Goal: Complete application form

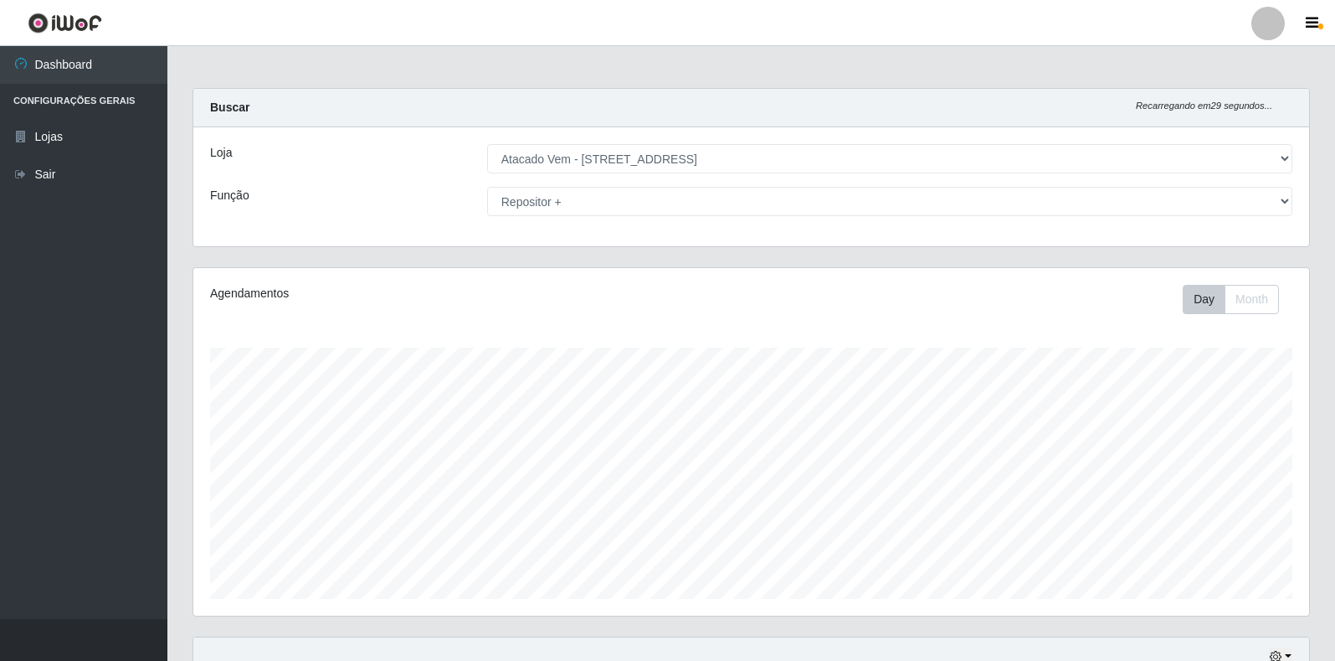
select select "455"
select select "82"
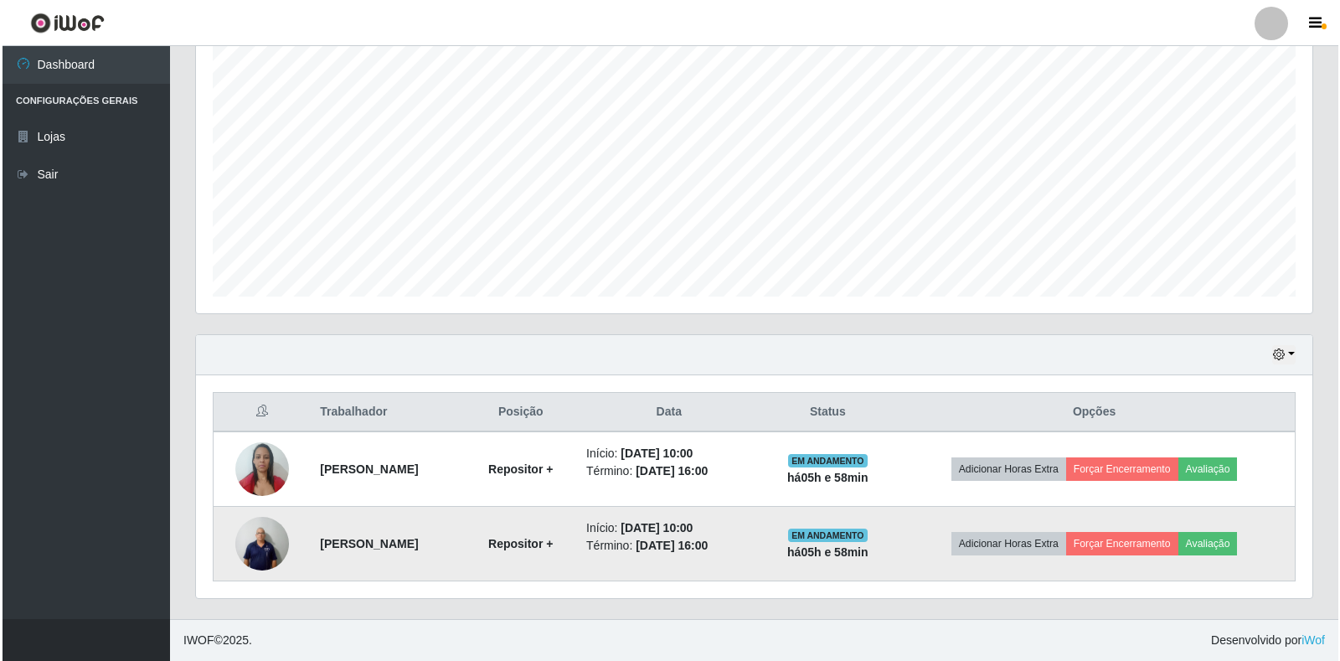
scroll to position [347, 1116]
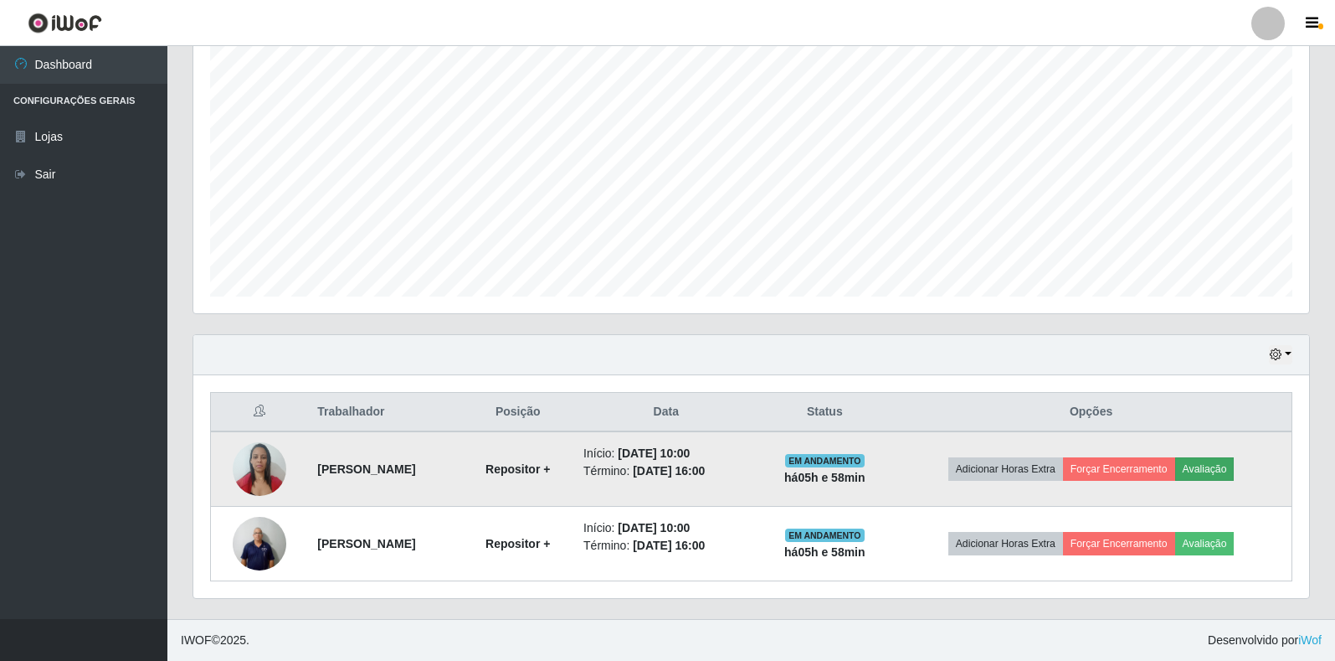
click at [1220, 469] on button "Avaliação" at bounding box center [1204, 468] width 59 height 23
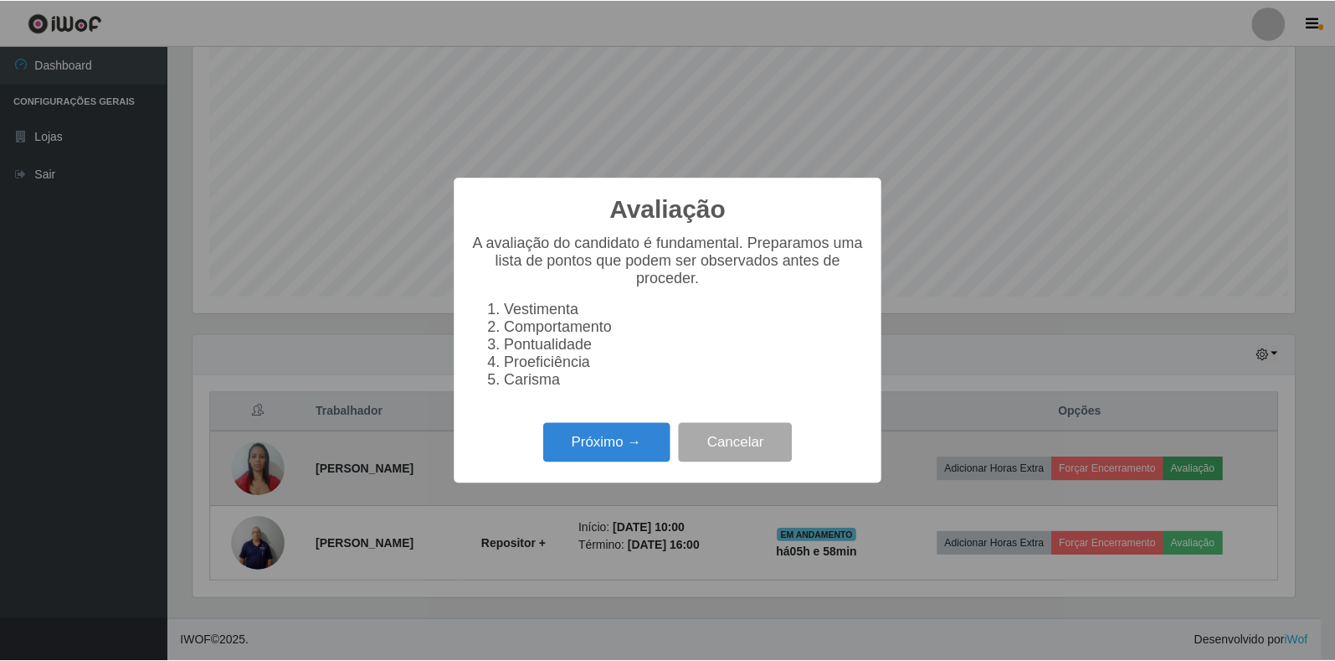
scroll to position [347, 1106]
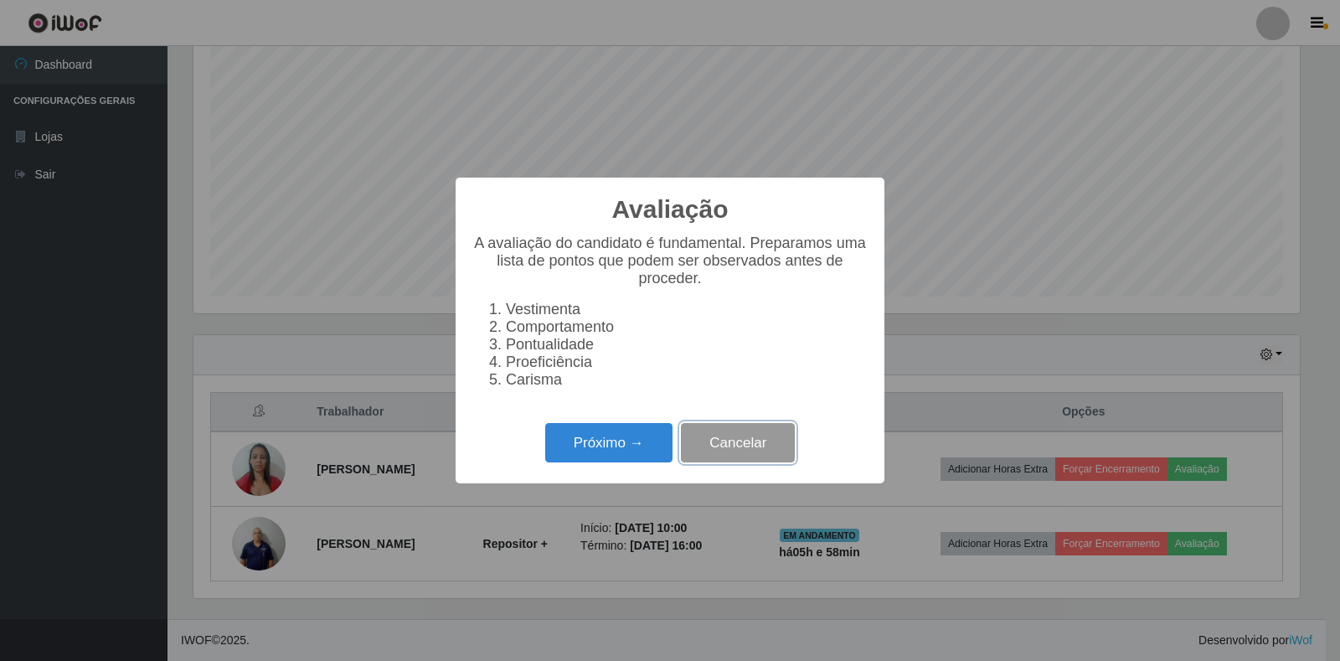
click at [762, 462] on button "Cancelar" at bounding box center [738, 442] width 114 height 39
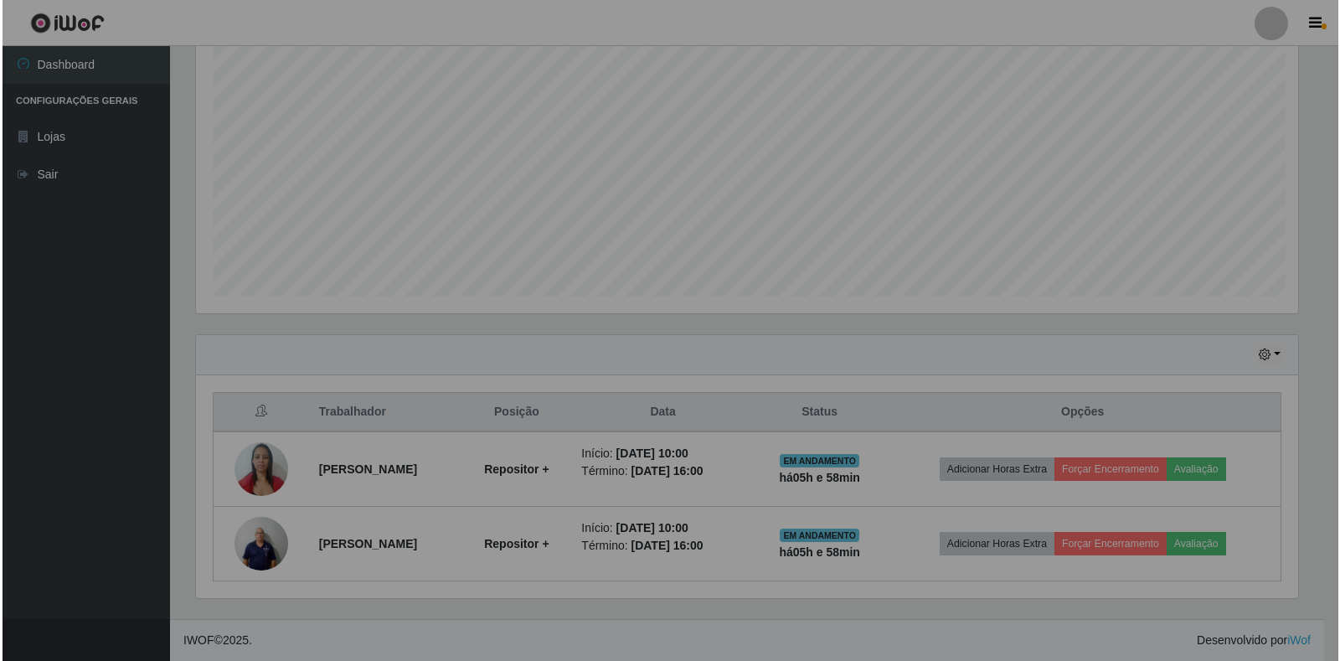
scroll to position [347, 1116]
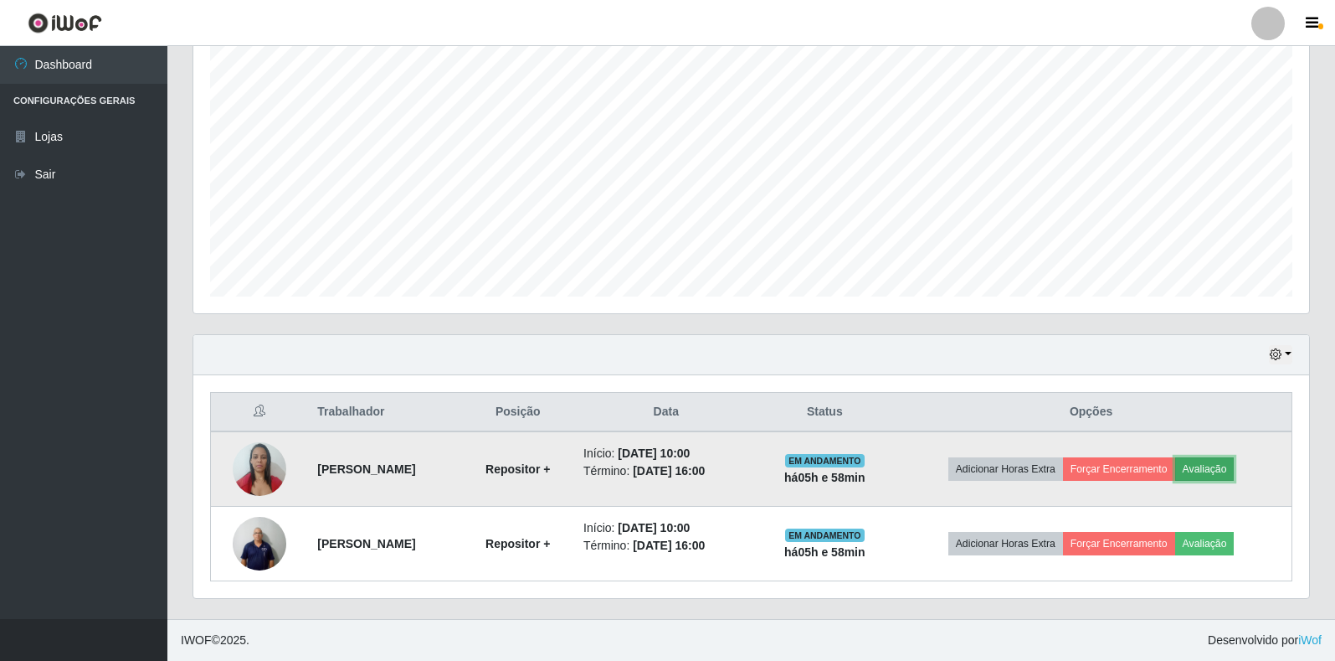
click at [1229, 472] on button "Avaliação" at bounding box center [1204, 468] width 59 height 23
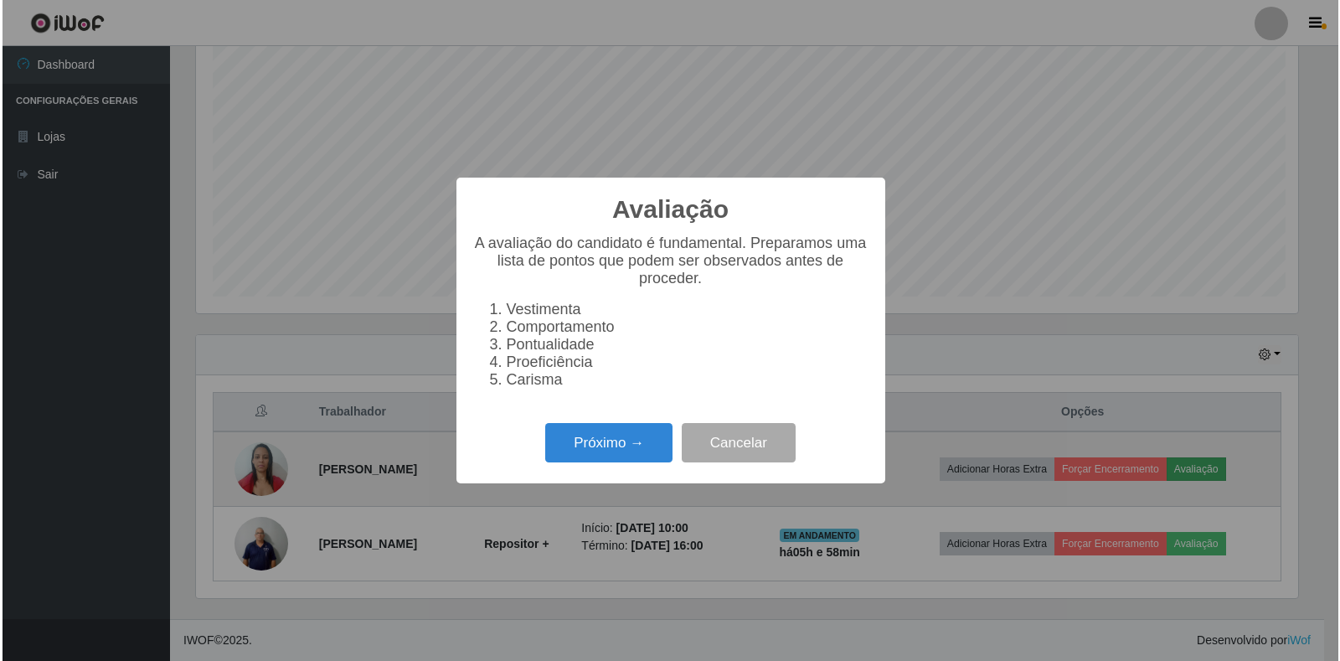
scroll to position [347, 1106]
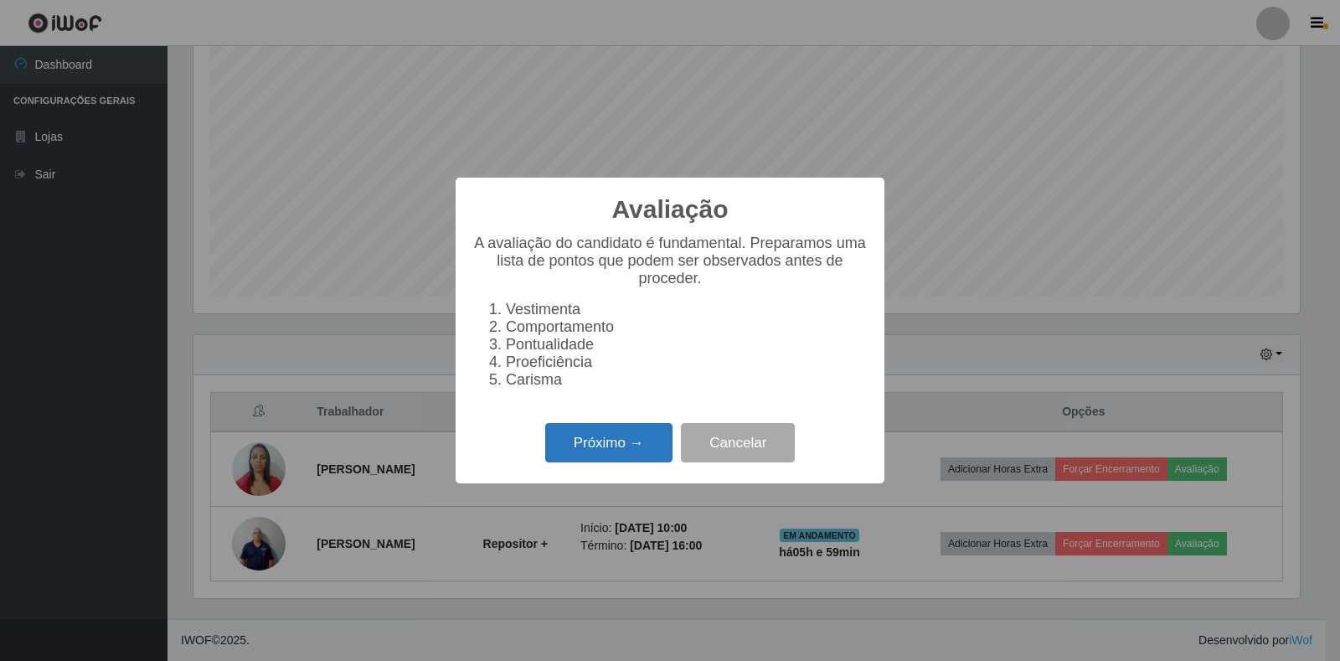
click at [592, 454] on button "Próximo →" at bounding box center [608, 442] width 127 height 39
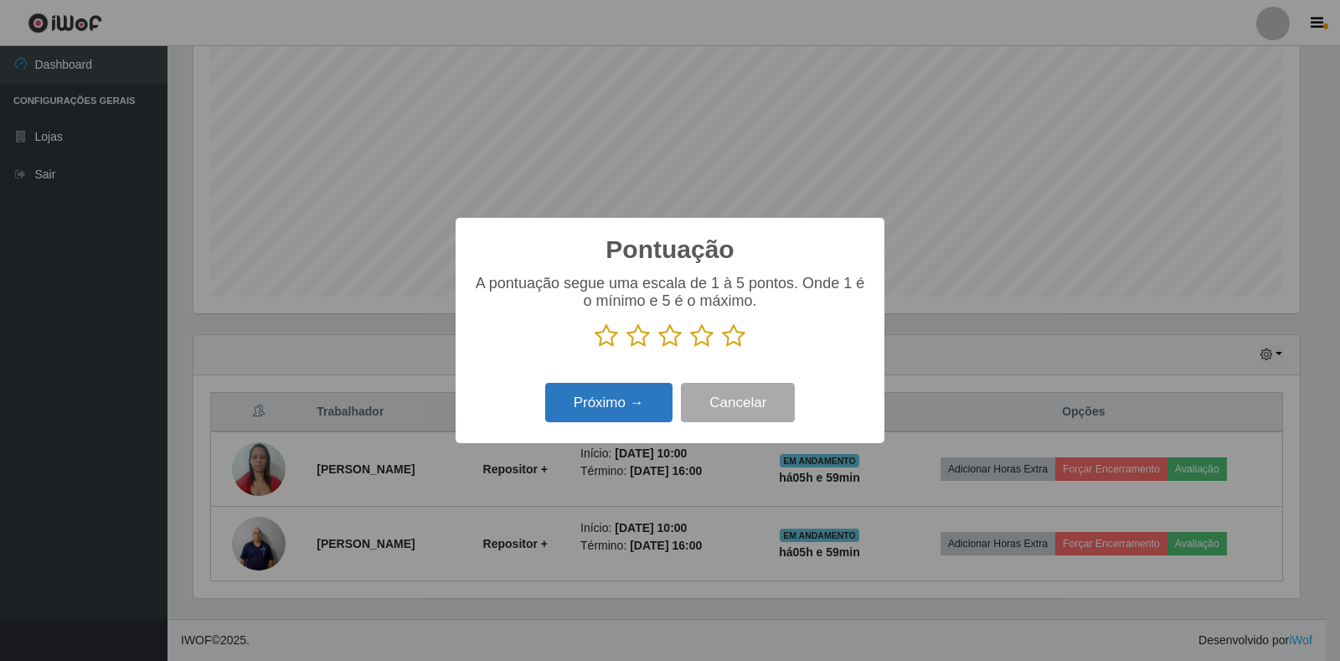
scroll to position [836864, 836106]
click at [731, 338] on icon at bounding box center [733, 335] width 23 height 25
click at [722, 348] on input "radio" at bounding box center [722, 348] width 0 height 0
click at [625, 391] on button "Próximo →" at bounding box center [608, 402] width 127 height 39
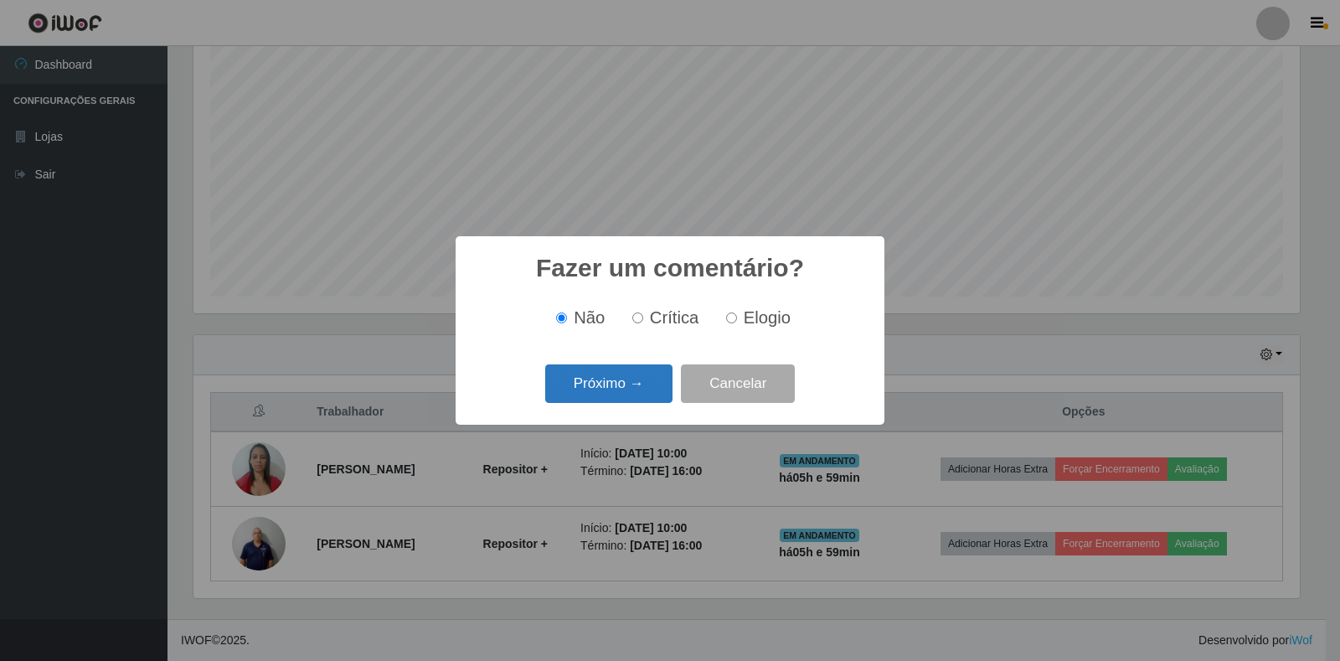
click at [631, 377] on button "Próximo →" at bounding box center [608, 383] width 127 height 39
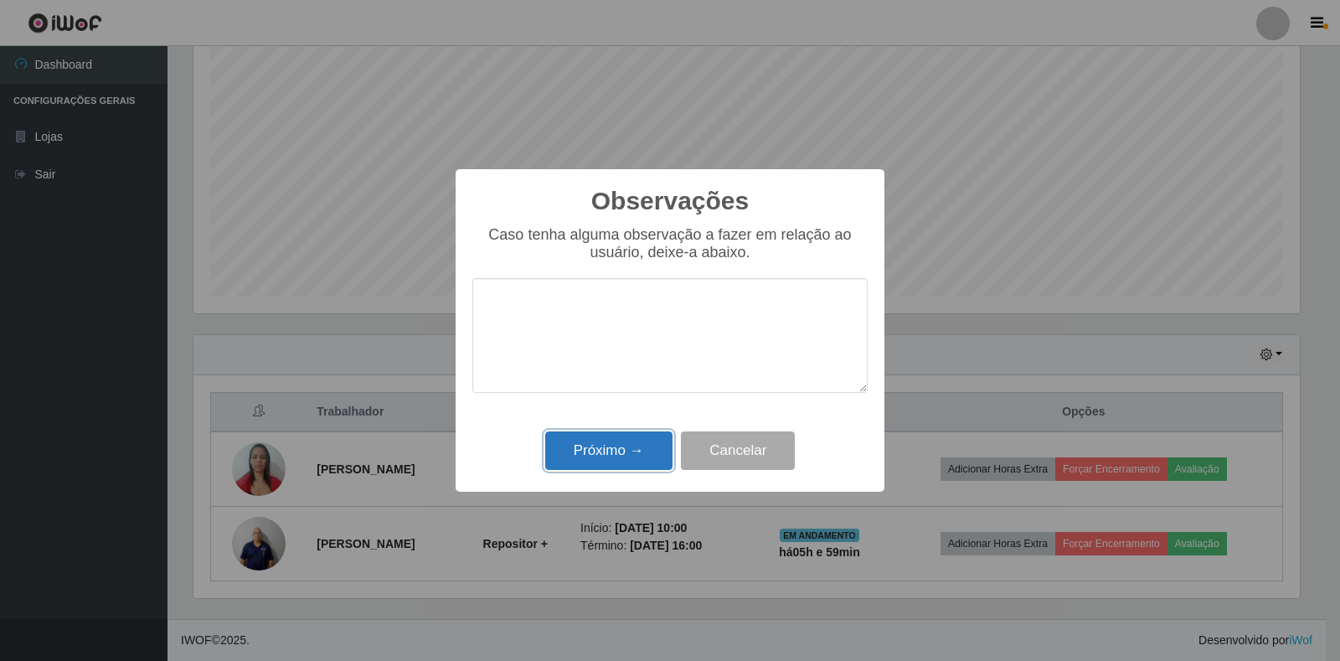
click at [638, 462] on button "Próximo →" at bounding box center [608, 450] width 127 height 39
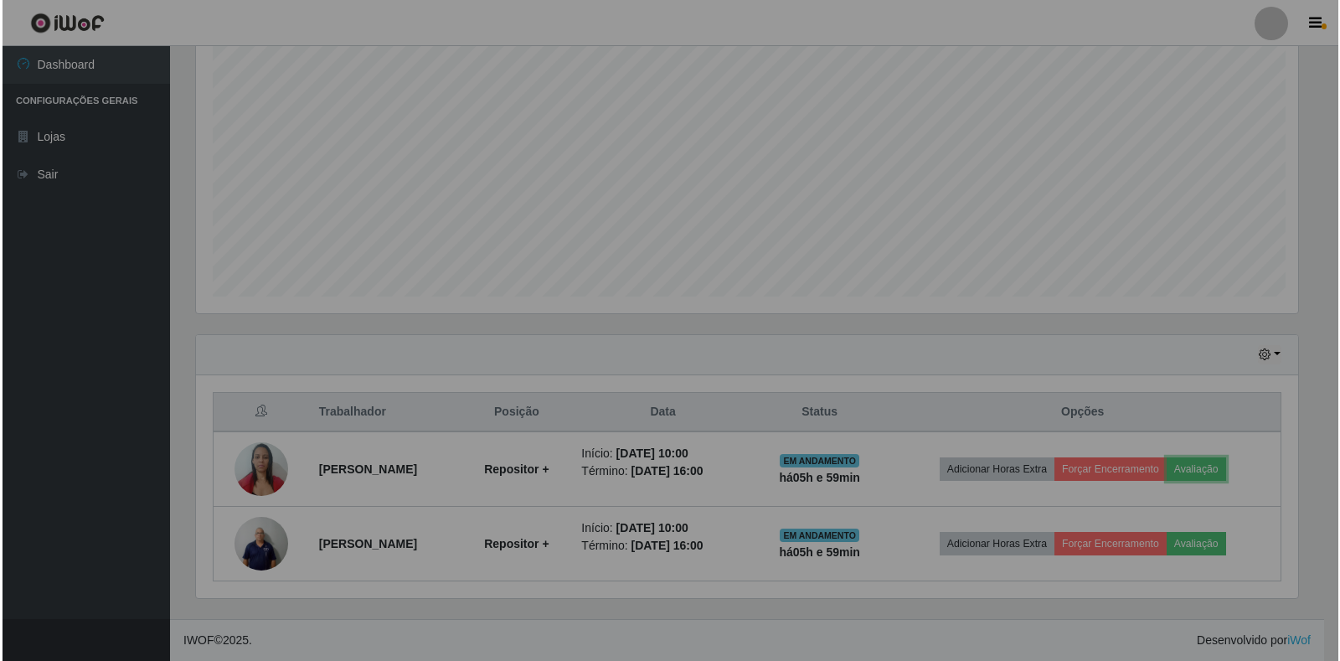
scroll to position [347, 1116]
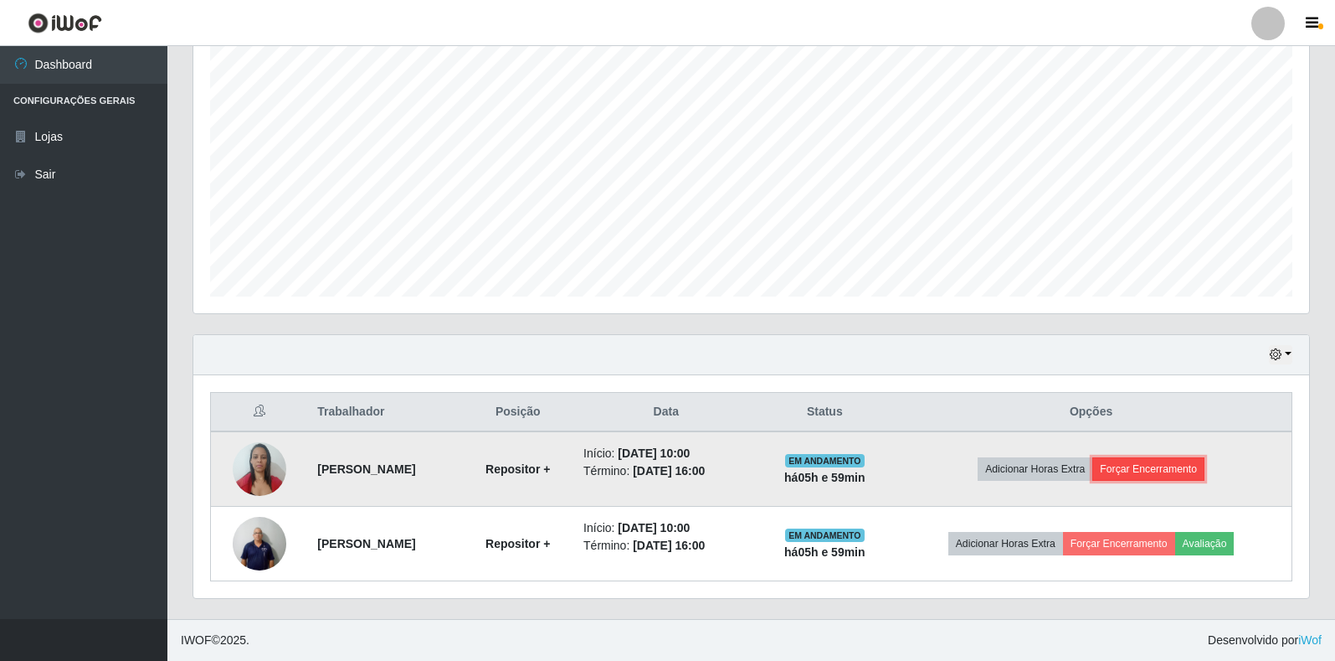
click at [1157, 465] on button "Forçar Encerramento" at bounding box center [1149, 468] width 112 height 23
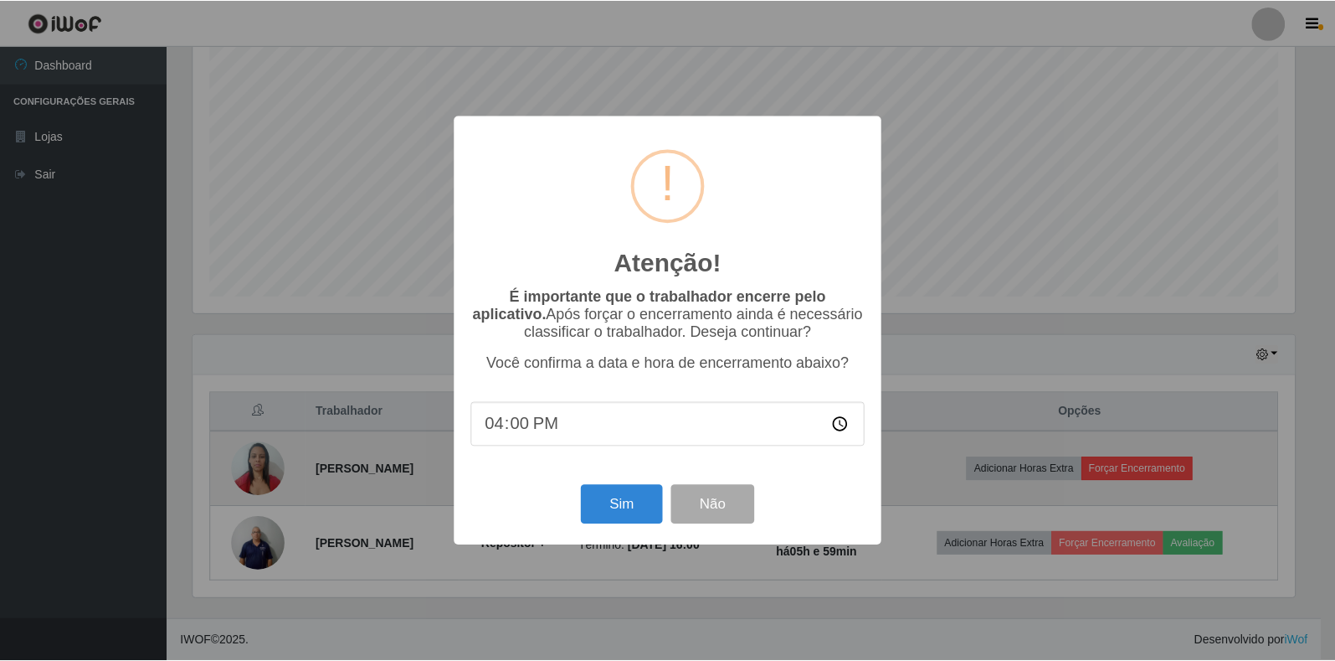
scroll to position [347, 1106]
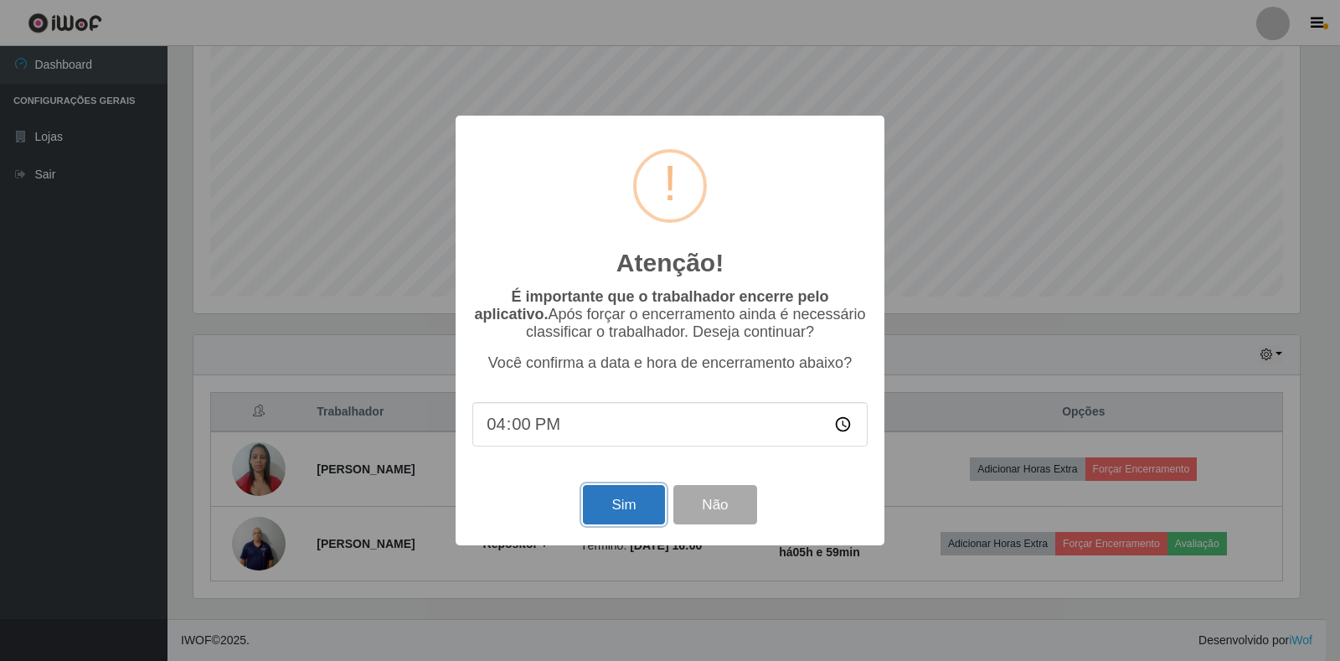
click at [611, 489] on button "Sim" at bounding box center [623, 504] width 81 height 39
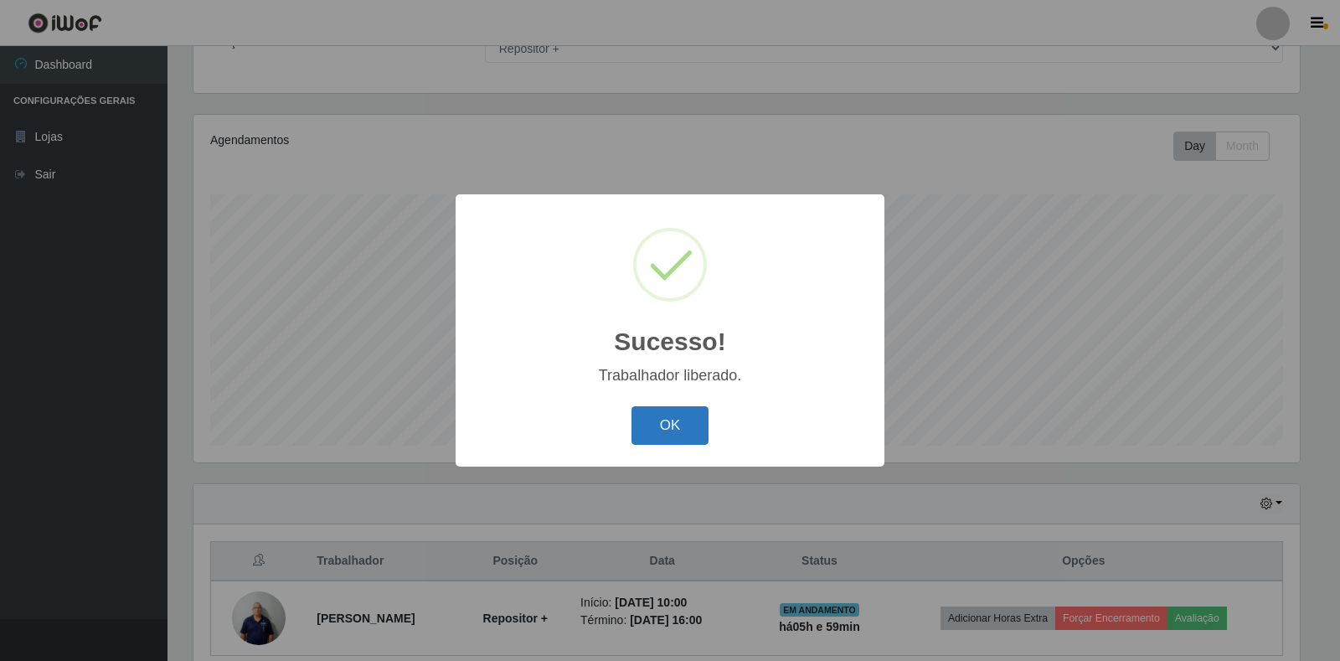
click at [696, 415] on button "OK" at bounding box center [670, 425] width 78 height 39
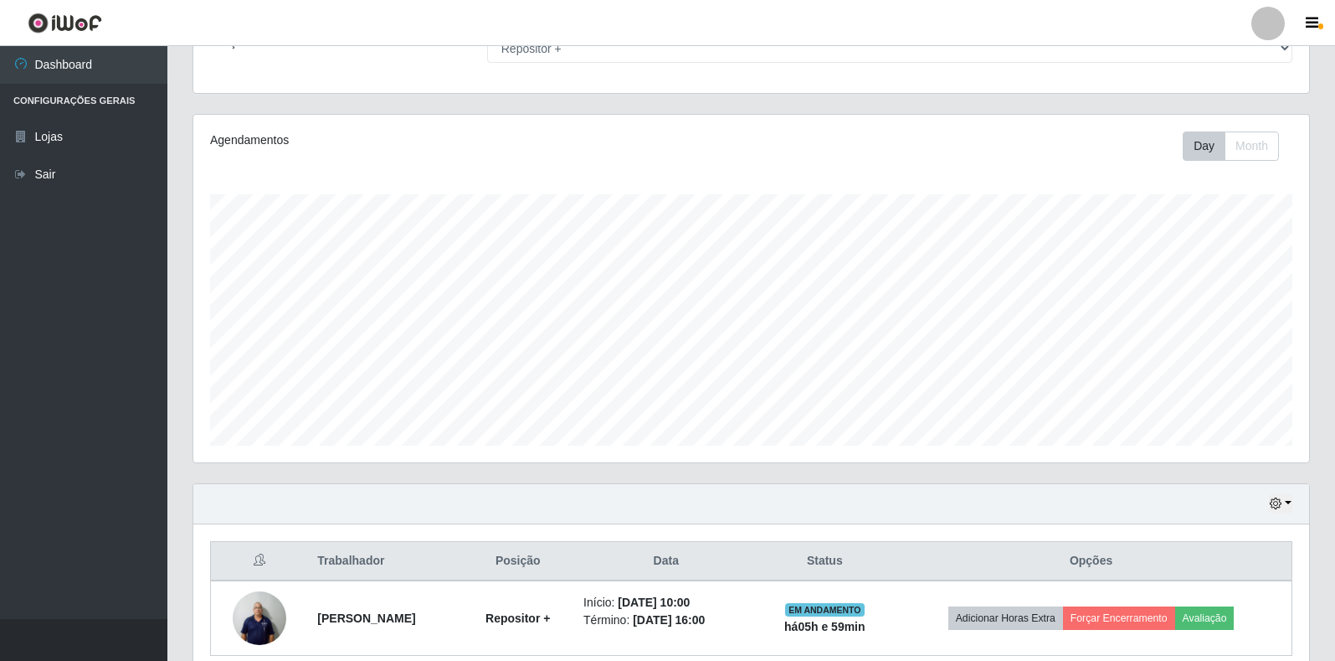
scroll to position [228, 0]
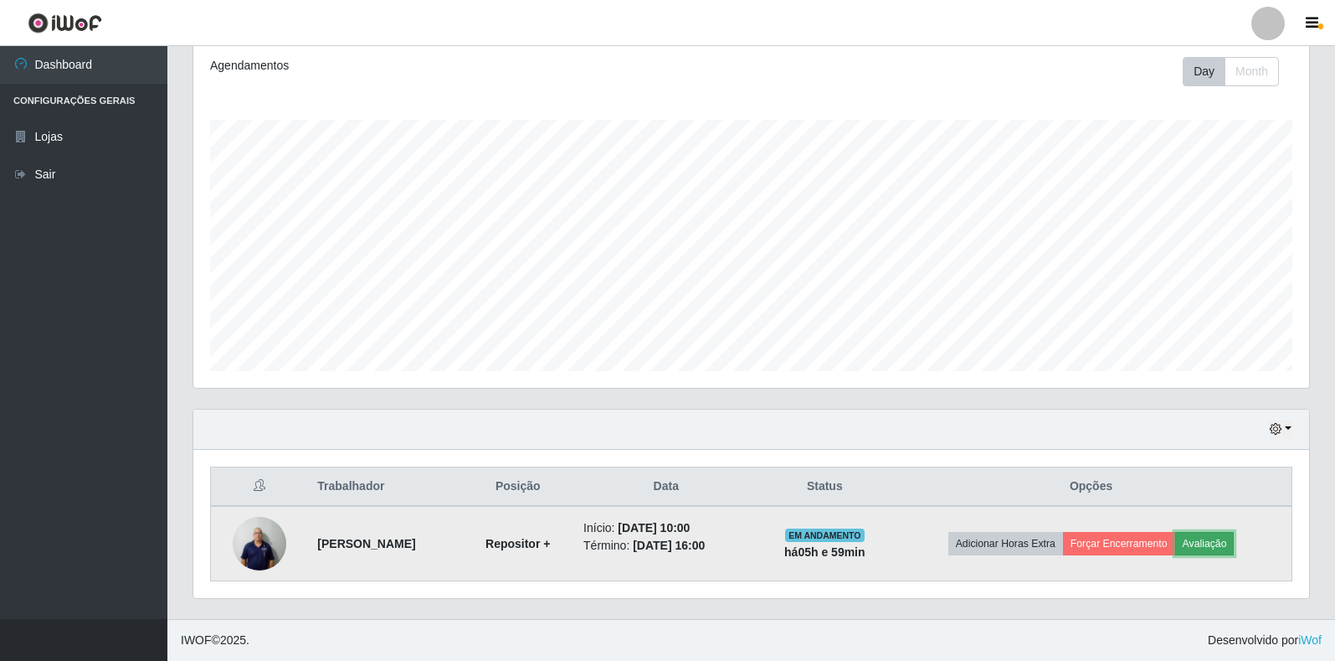
click at [1232, 539] on button "Avaliação" at bounding box center [1204, 543] width 59 height 23
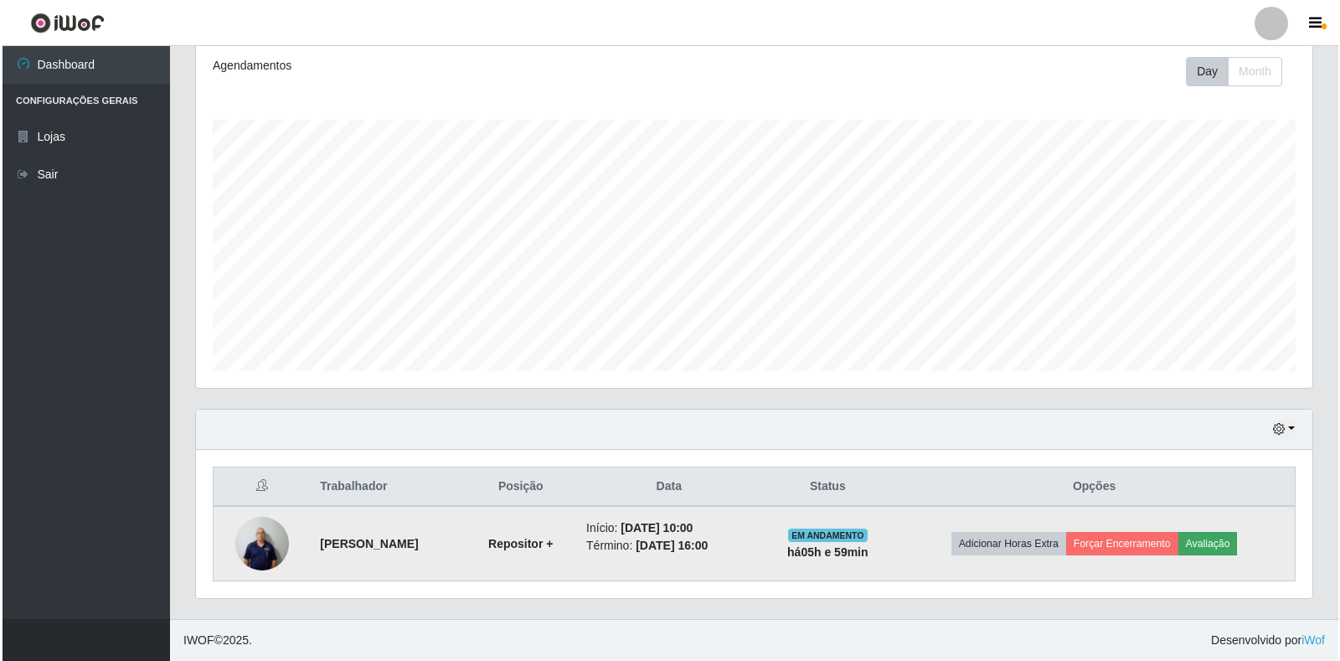
scroll to position [347, 1106]
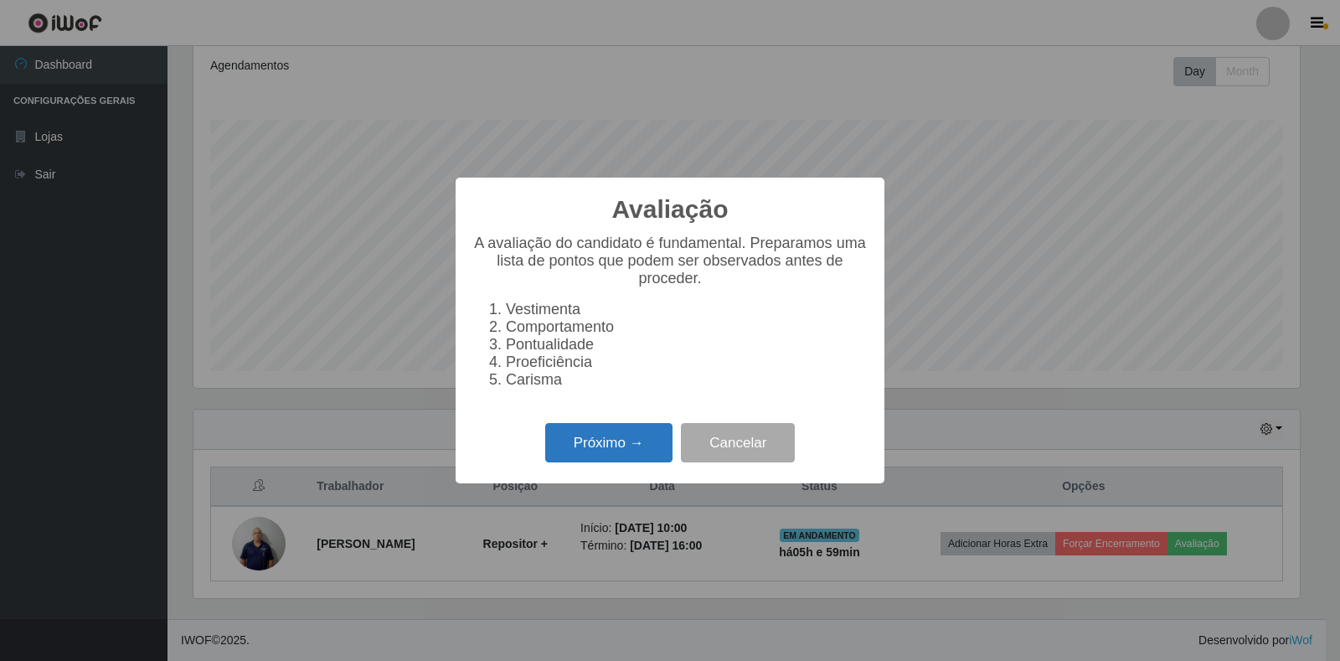
click at [620, 453] on button "Próximo →" at bounding box center [608, 442] width 127 height 39
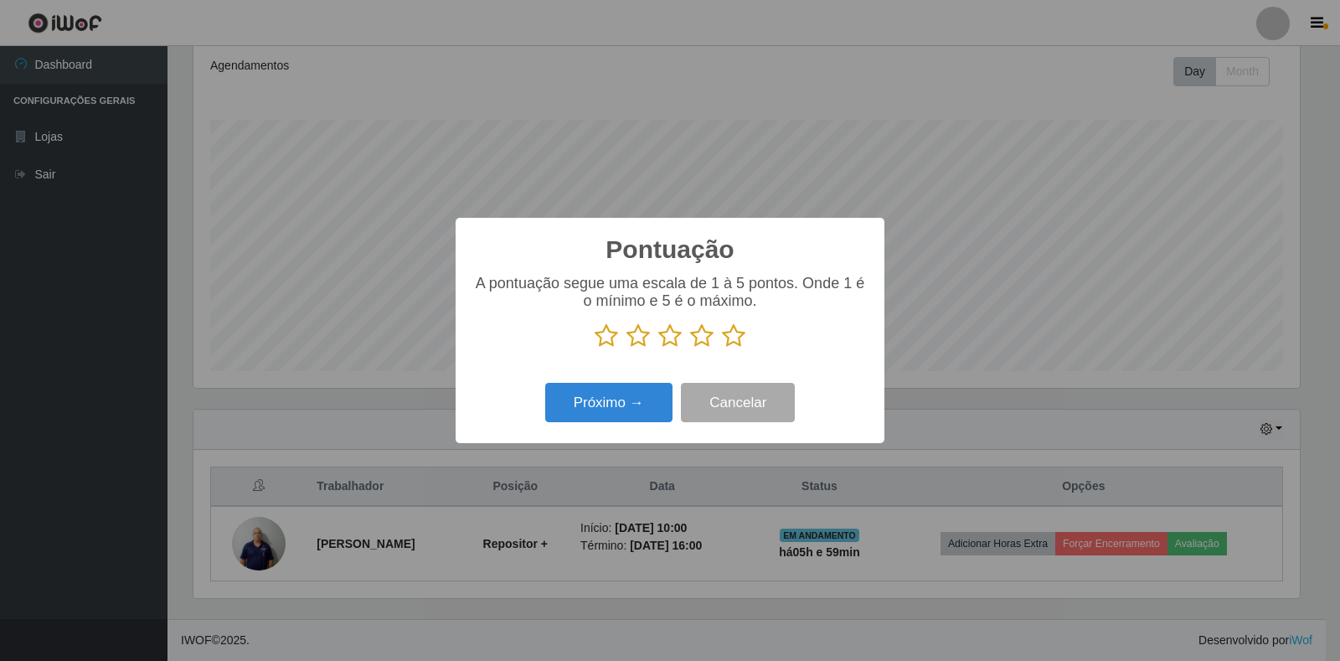
scroll to position [836864, 836106]
click at [728, 347] on icon at bounding box center [733, 335] width 23 height 25
click at [722, 348] on input "radio" at bounding box center [722, 348] width 0 height 0
click at [570, 415] on button "Próximo →" at bounding box center [608, 402] width 127 height 39
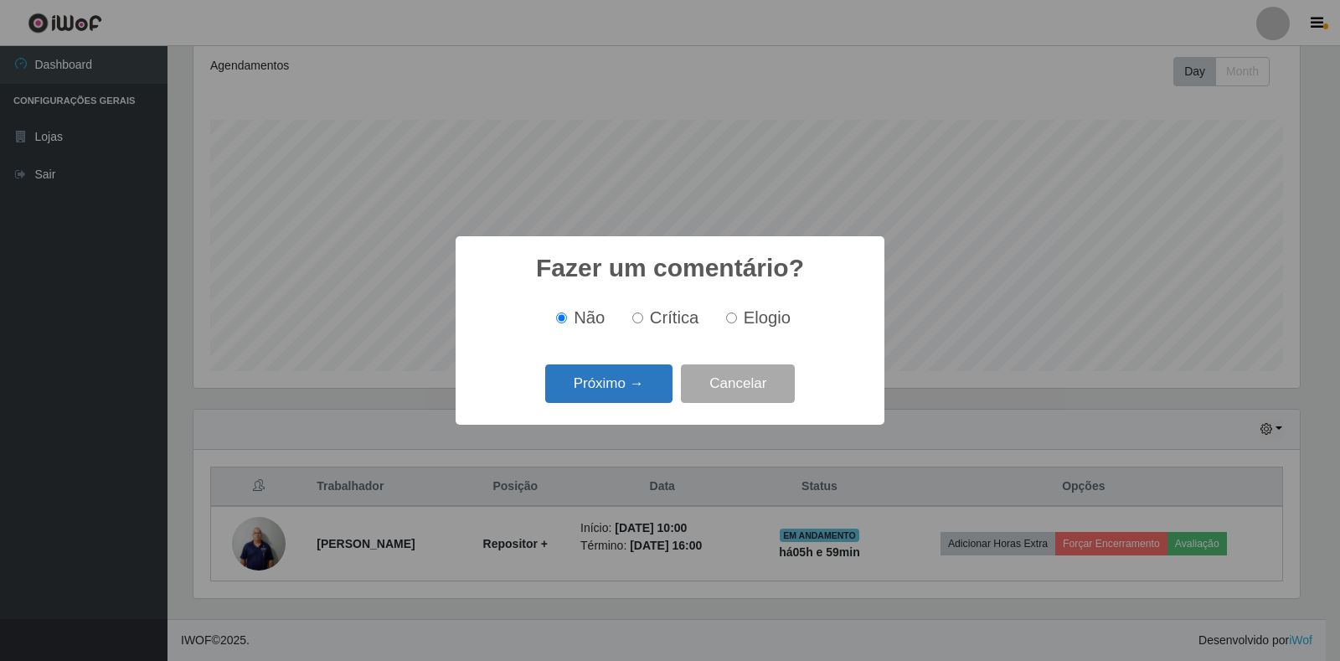
click at [623, 393] on button "Próximo →" at bounding box center [608, 383] width 127 height 39
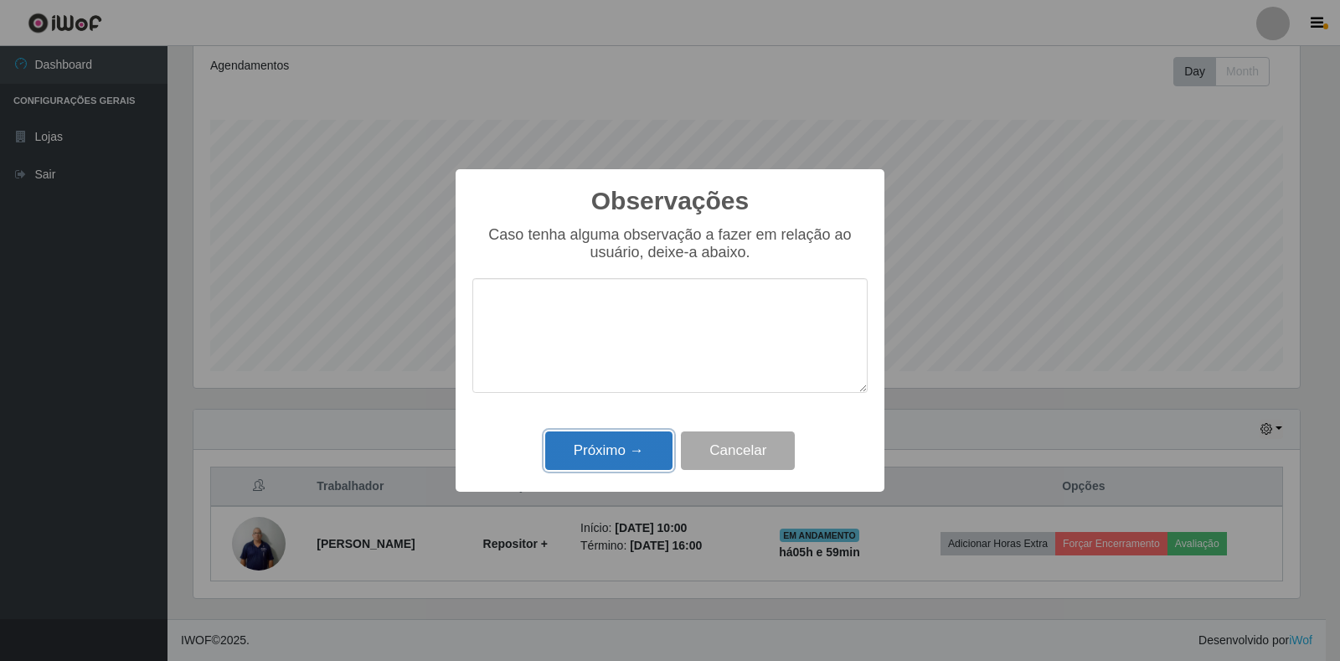
click at [642, 443] on button "Próximo →" at bounding box center [608, 450] width 127 height 39
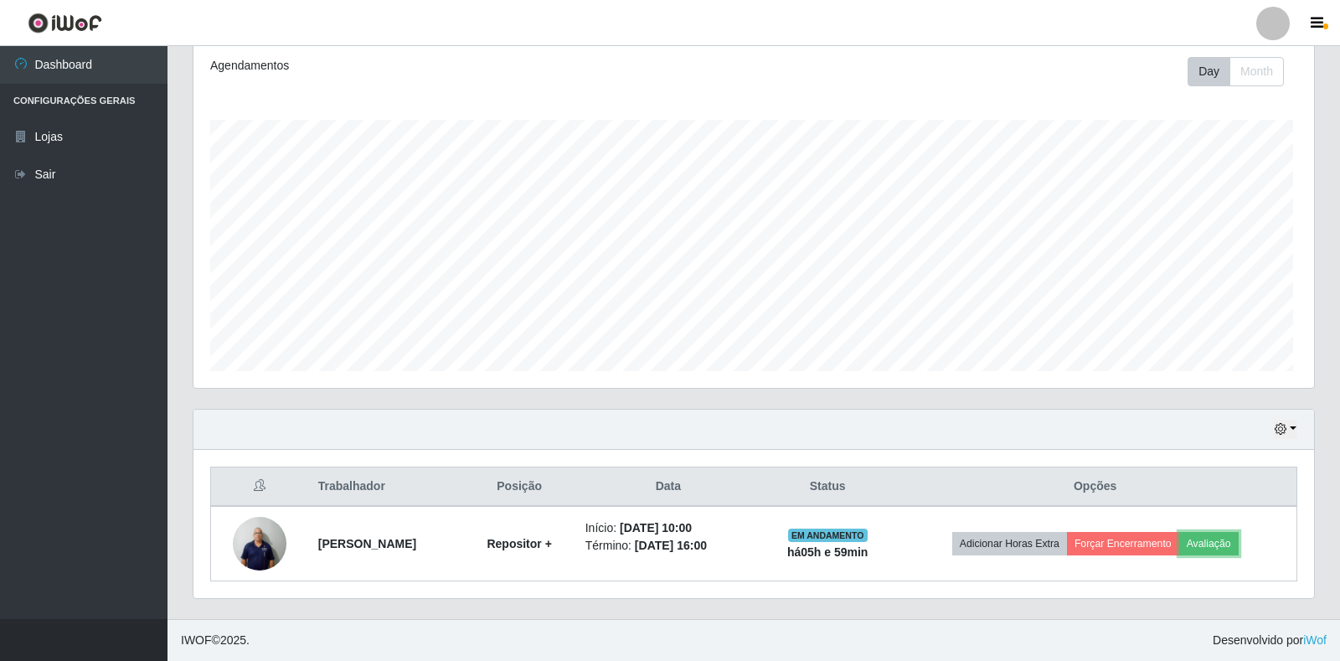
scroll to position [0, 0]
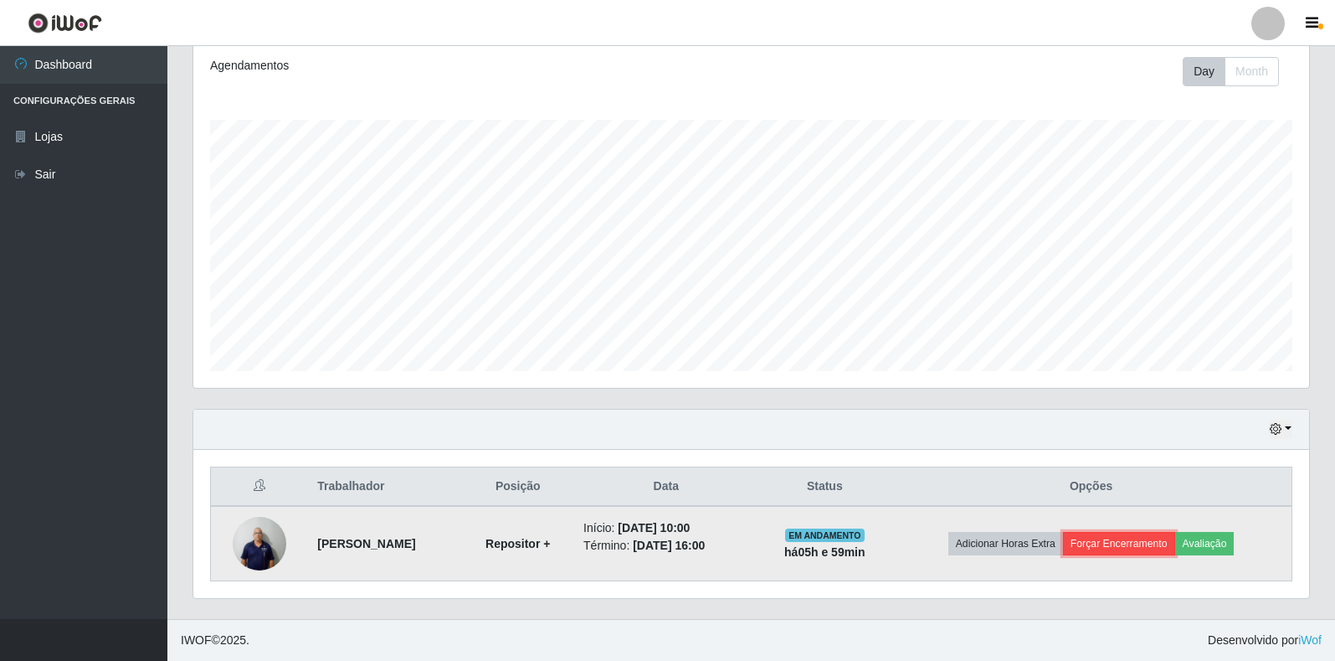
click at [1145, 540] on button "Forçar Encerramento" at bounding box center [1119, 543] width 112 height 23
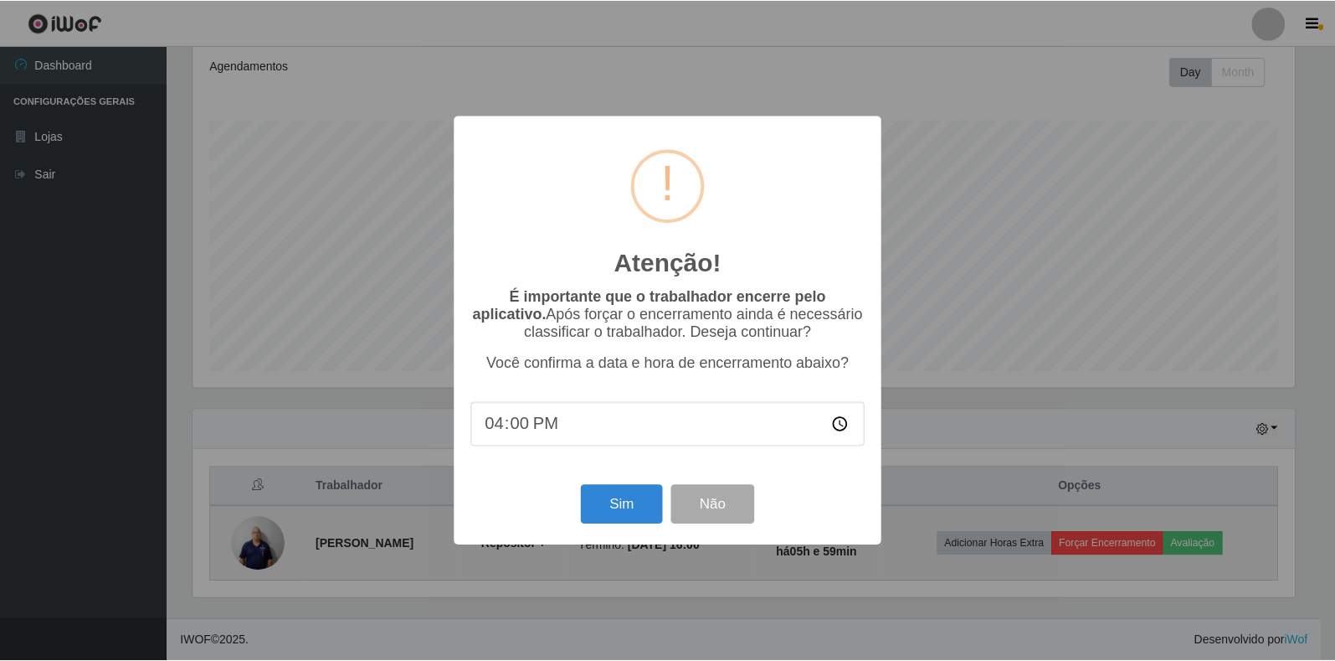
scroll to position [347, 1106]
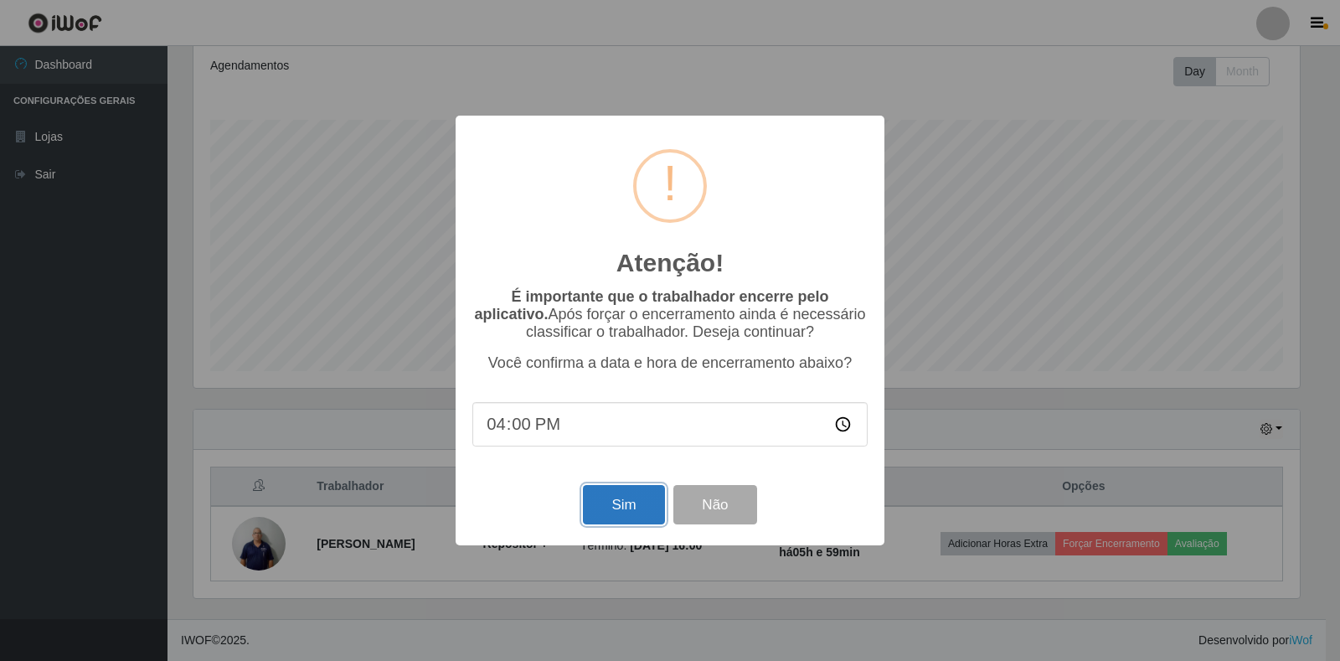
click at [646, 503] on button "Sim" at bounding box center [623, 504] width 81 height 39
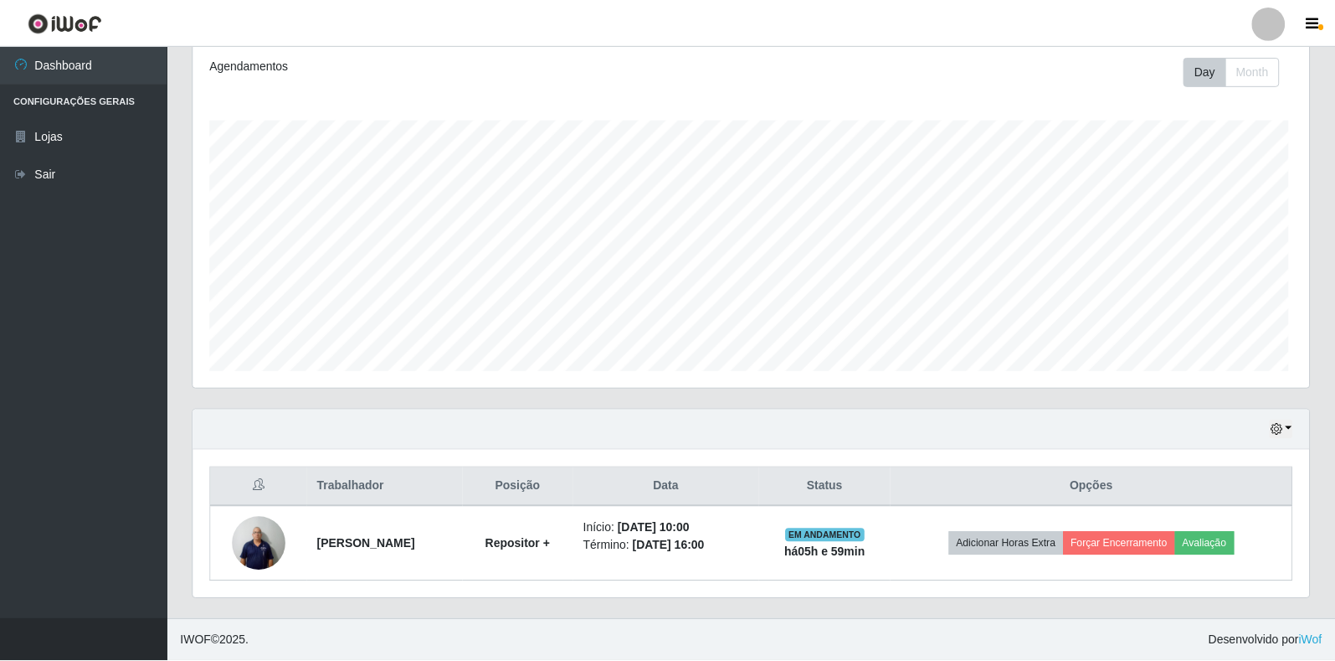
scroll to position [347, 1116]
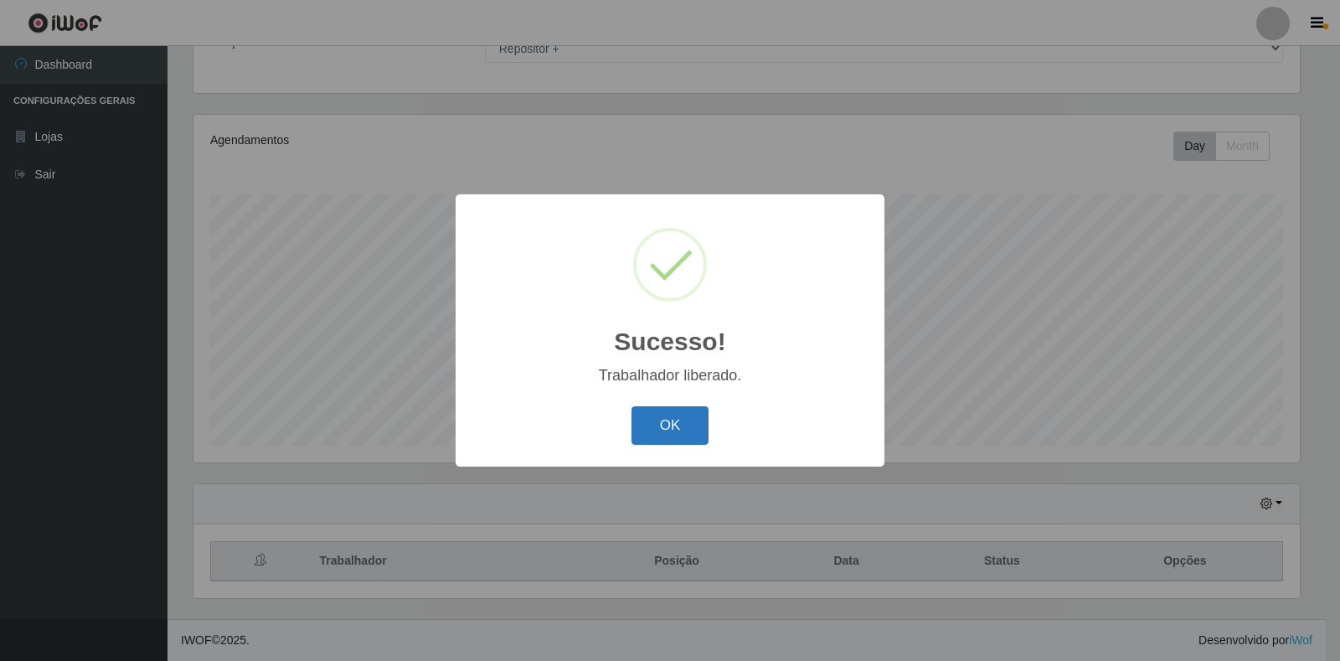
click at [697, 428] on button "OK" at bounding box center [670, 425] width 78 height 39
